Goal: Task Accomplishment & Management: Use online tool/utility

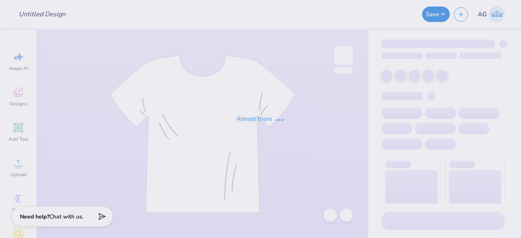
type input "[PERSON_NAME] : [GEOGRAPHIC_DATA]"
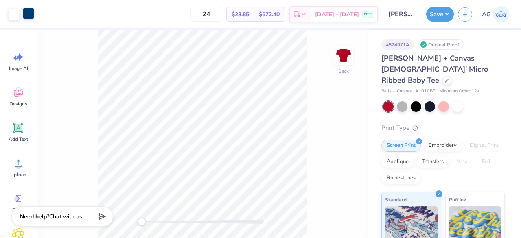
click at [29, 13] on div at bounding box center [28, 13] width 11 height 11
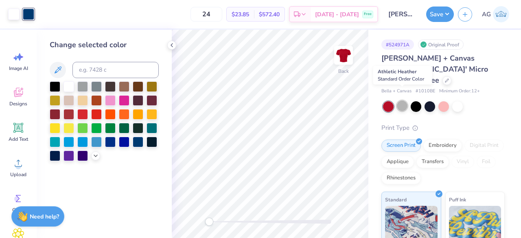
click at [406, 101] on div at bounding box center [402, 106] width 11 height 11
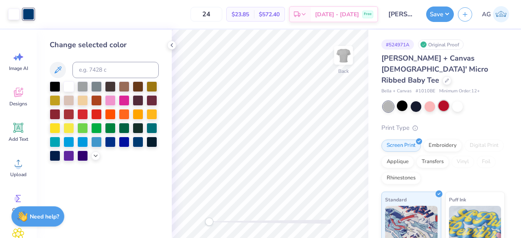
click at [444, 101] on div at bounding box center [444, 106] width 11 height 11
click at [169, 46] on icon at bounding box center [172, 45] width 7 height 7
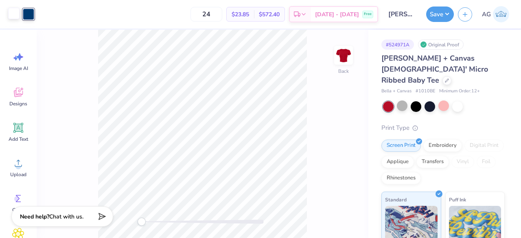
click at [14, 15] on div at bounding box center [13, 13] width 11 height 11
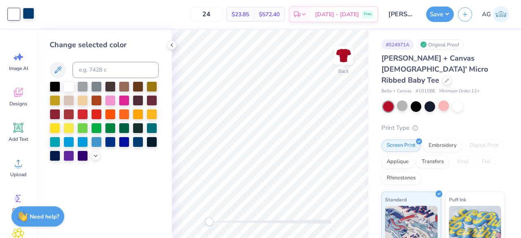
click at [26, 12] on div at bounding box center [28, 13] width 11 height 11
click at [78, 85] on div at bounding box center [82, 86] width 11 height 11
click at [99, 157] on div at bounding box center [95, 155] width 9 height 9
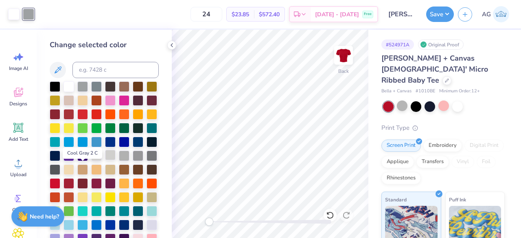
click at [105, 160] on div at bounding box center [110, 155] width 11 height 11
click at [173, 45] on icon at bounding box center [172, 45] width 7 height 7
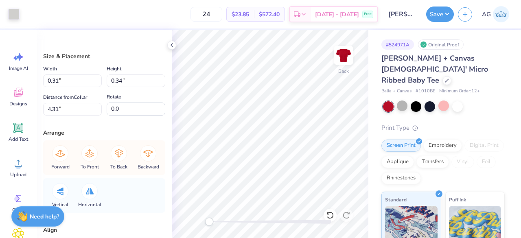
type input "0.33"
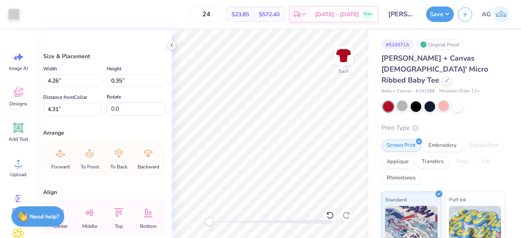
type input "4.32"
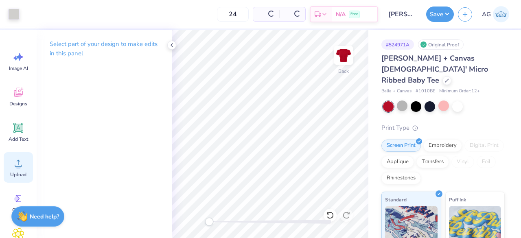
click at [16, 160] on icon at bounding box center [18, 163] width 12 height 12
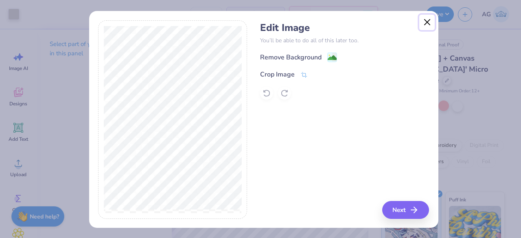
click at [421, 24] on button "Close" at bounding box center [426, 22] width 15 height 15
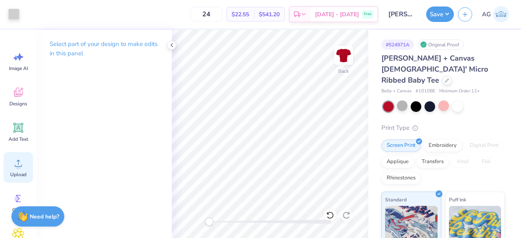
click at [23, 163] on icon at bounding box center [18, 163] width 12 height 12
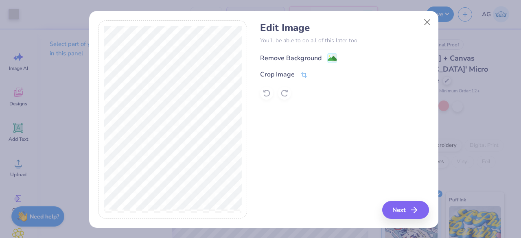
click at [331, 53] on rect at bounding box center [331, 57] width 9 height 9
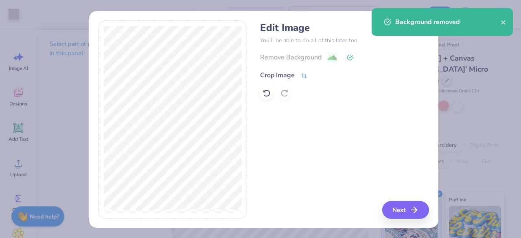
click at [301, 75] on icon at bounding box center [303, 75] width 7 height 7
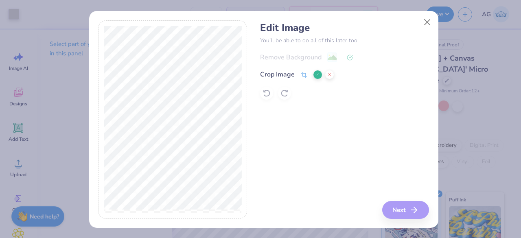
click at [315, 75] on icon at bounding box center [317, 74] width 5 height 5
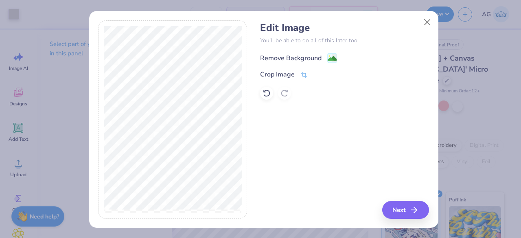
click at [329, 57] on image at bounding box center [332, 58] width 9 height 9
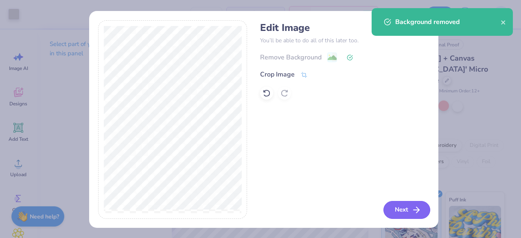
click at [412, 206] on icon "button" at bounding box center [417, 210] width 10 height 10
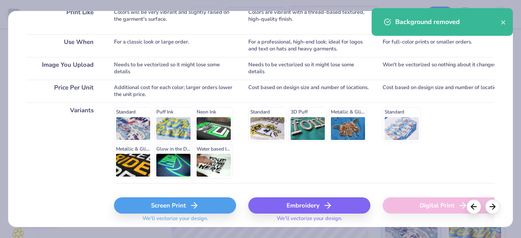
scroll to position [167, 0]
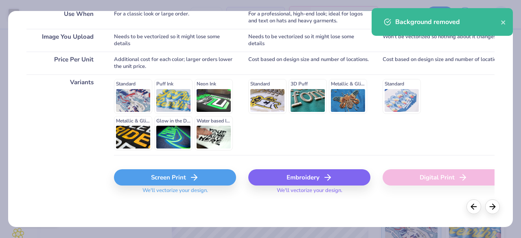
click at [189, 176] on div "Screen Print" at bounding box center [175, 177] width 122 height 16
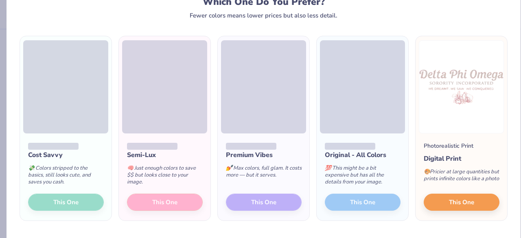
scroll to position [57, 0]
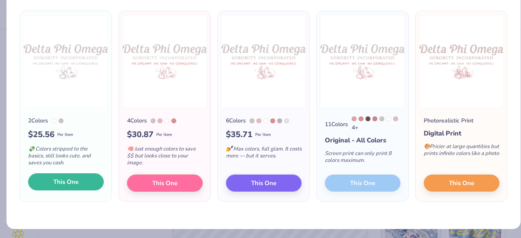
click at [65, 178] on span "This One" at bounding box center [65, 182] width 25 height 9
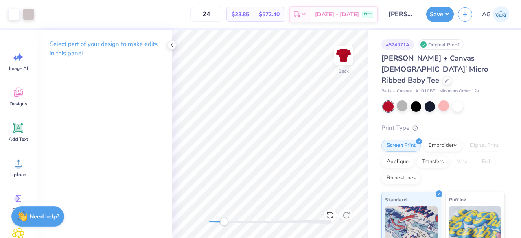
click at [224, 217] on div "Back" at bounding box center [270, 134] width 197 height 208
drag, startPoint x: 224, startPoint y: 220, endPoint x: 237, endPoint y: 223, distance: 12.9
click at [237, 223] on div "Accessibility label" at bounding box center [237, 222] width 8 height 8
drag, startPoint x: 239, startPoint y: 222, endPoint x: 216, endPoint y: 219, distance: 22.5
click at [216, 219] on div "Accessibility label" at bounding box center [217, 222] width 8 height 8
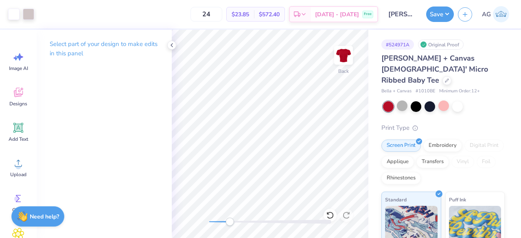
drag, startPoint x: 218, startPoint y: 219, endPoint x: 230, endPoint y: 220, distance: 11.4
click at [230, 220] on div "Accessibility label" at bounding box center [230, 222] width 8 height 8
click at [176, 214] on div "Back" at bounding box center [270, 134] width 197 height 208
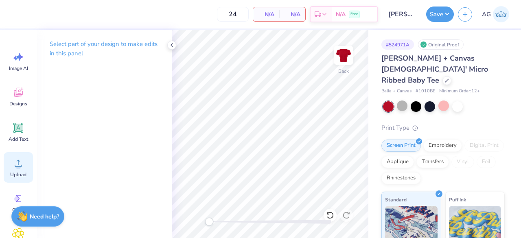
click at [17, 156] on div "Upload" at bounding box center [18, 167] width 29 height 31
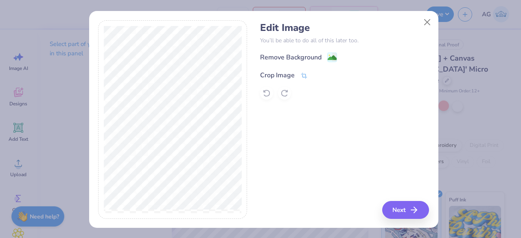
click at [289, 78] on div "Crop Image" at bounding box center [277, 75] width 35 height 10
click at [315, 72] on icon at bounding box center [317, 74] width 5 height 5
click at [329, 59] on image at bounding box center [332, 58] width 9 height 9
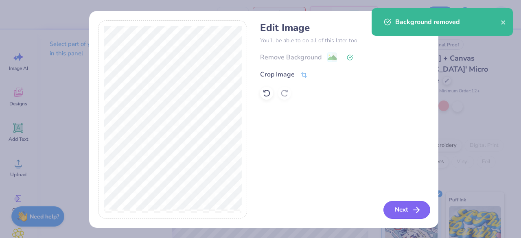
click at [400, 211] on button "Next" at bounding box center [407, 210] width 47 height 18
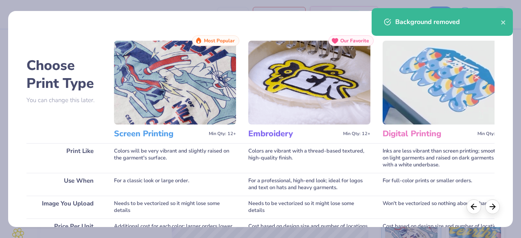
scroll to position [167, 0]
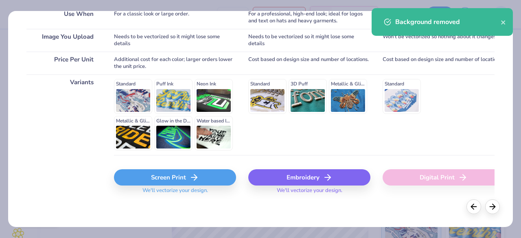
click at [182, 174] on div "Screen Print" at bounding box center [175, 177] width 122 height 16
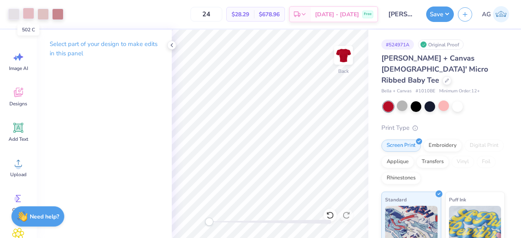
click at [28, 15] on div at bounding box center [28, 13] width 11 height 11
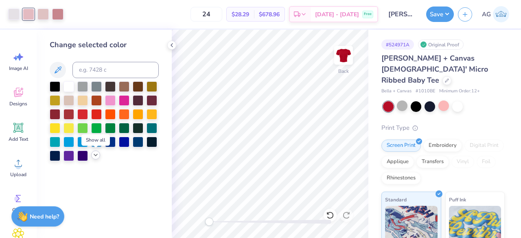
click at [94, 157] on icon at bounding box center [95, 155] width 7 height 7
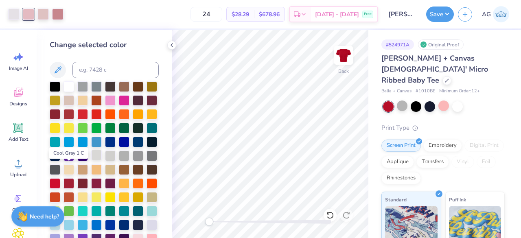
click at [91, 160] on div at bounding box center [96, 155] width 11 height 11
click at [13, 14] on div at bounding box center [13, 13] width 11 height 11
click at [91, 160] on div at bounding box center [96, 155] width 11 height 11
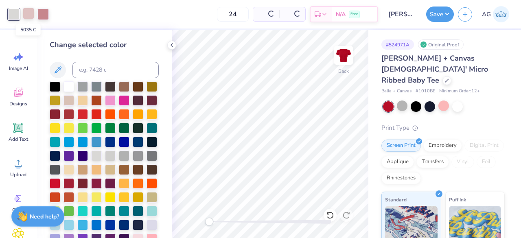
click at [31, 16] on div at bounding box center [28, 13] width 11 height 11
click at [75, 169] on div at bounding box center [104, 169] width 109 height 177
click at [91, 160] on div at bounding box center [96, 155] width 11 height 11
click at [31, 19] on div at bounding box center [28, 13] width 11 height 11
click at [91, 160] on div at bounding box center [96, 155] width 11 height 11
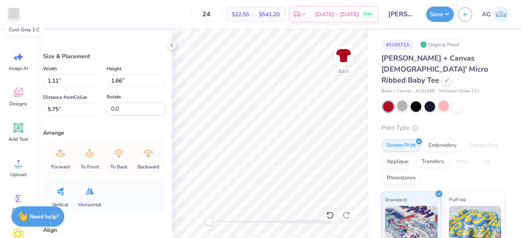
click at [20, 13] on div at bounding box center [13, 13] width 11 height 11
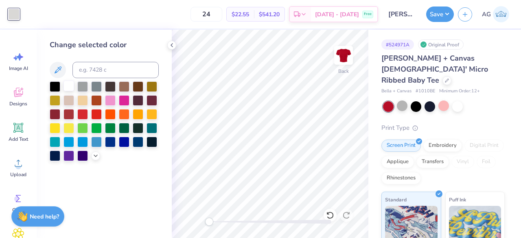
click at [68, 83] on div at bounding box center [69, 86] width 11 height 11
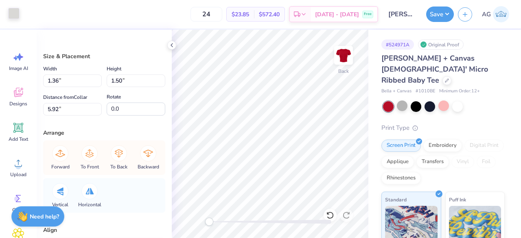
click at [14, 17] on div at bounding box center [13, 13] width 11 height 11
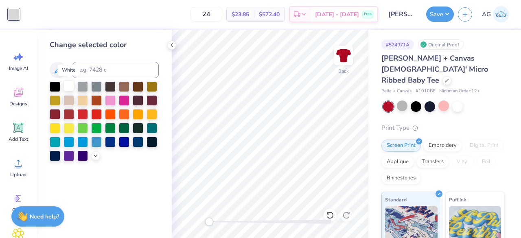
click at [68, 84] on div at bounding box center [69, 86] width 11 height 11
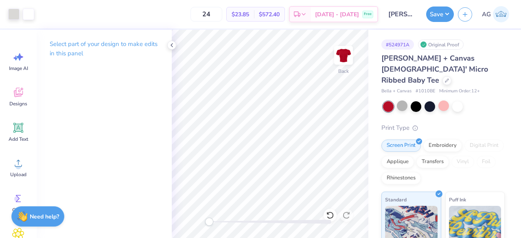
click at [234, 220] on div at bounding box center [270, 222] width 122 height 4
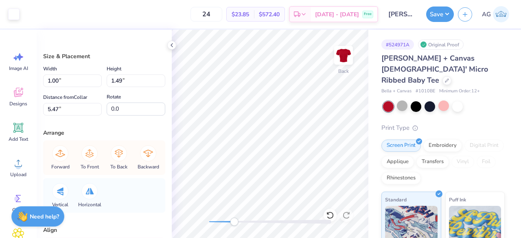
type input "1.22"
type input "1.34"
type input "5.62"
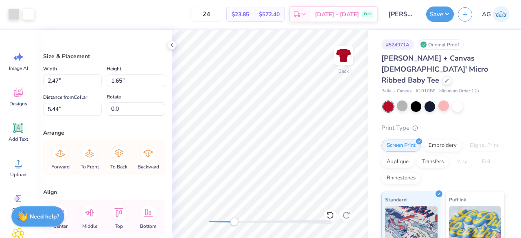
type input "5.58"
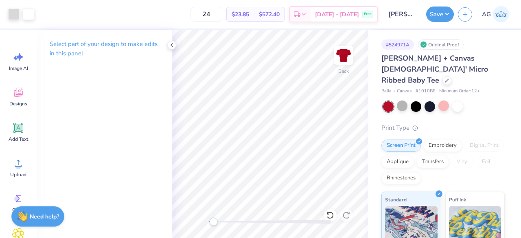
click at [213, 214] on div "Back" at bounding box center [270, 134] width 197 height 208
click at [204, 220] on div "Back" at bounding box center [270, 134] width 197 height 208
click at [441, 11] on button "Save" at bounding box center [440, 12] width 28 height 15
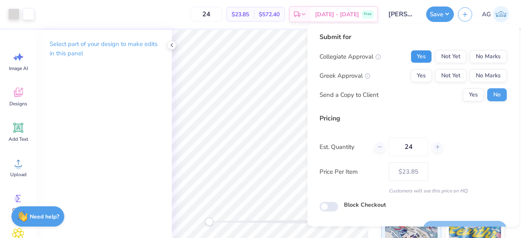
click at [419, 58] on button "Yes" at bounding box center [421, 56] width 21 height 13
click at [487, 76] on button "No Marks" at bounding box center [488, 75] width 37 height 13
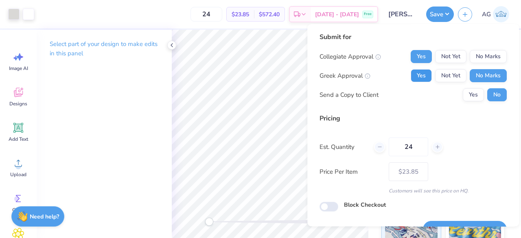
click at [421, 73] on button "Yes" at bounding box center [421, 75] width 21 height 13
click at [476, 59] on button "No Marks" at bounding box center [488, 56] width 37 height 13
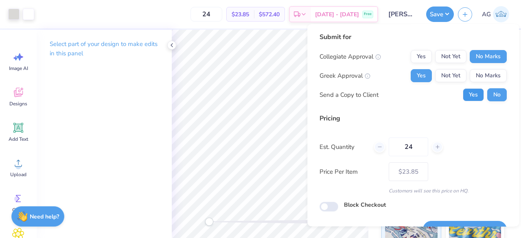
click at [468, 94] on button "Yes" at bounding box center [473, 94] width 21 height 13
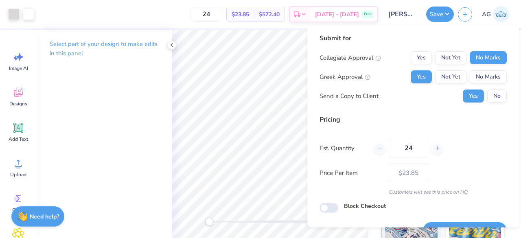
scroll to position [19, 0]
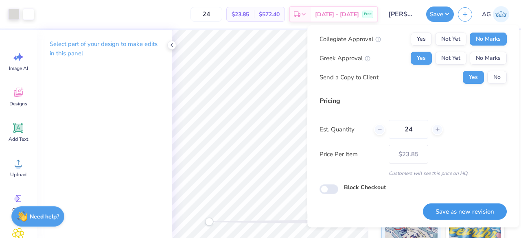
click at [441, 219] on button "Save as new revision" at bounding box center [465, 212] width 84 height 17
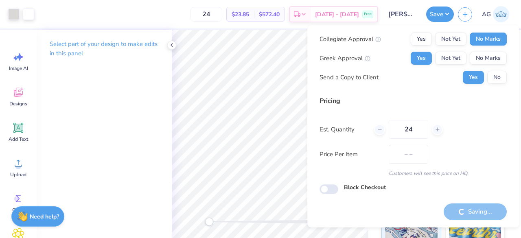
type input "$23.85"
